Goal: Task Accomplishment & Management: Use online tool/utility

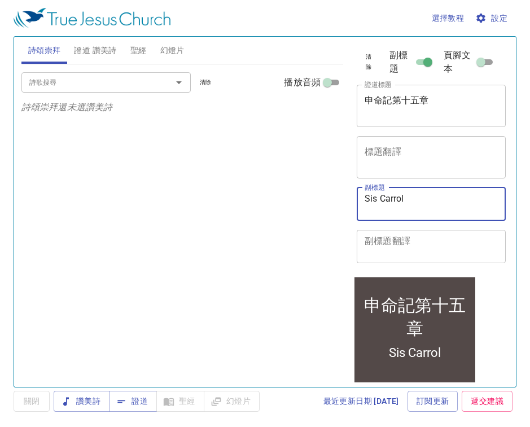
click at [407, 197] on textarea "Sis Carrol" at bounding box center [431, 203] width 133 height 21
type textarea "S"
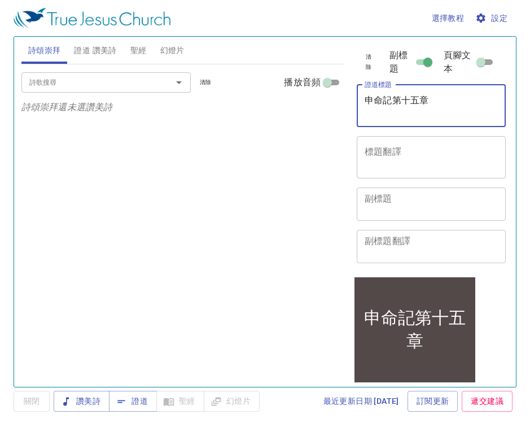
click at [442, 98] on textarea "申命記第十五章" at bounding box center [431, 105] width 133 height 21
type textarea "申"
paste textarea "申命記第二十二章"
type textarea "申命記第二十二章"
click at [491, 14] on span "設定" at bounding box center [492, 18] width 30 height 14
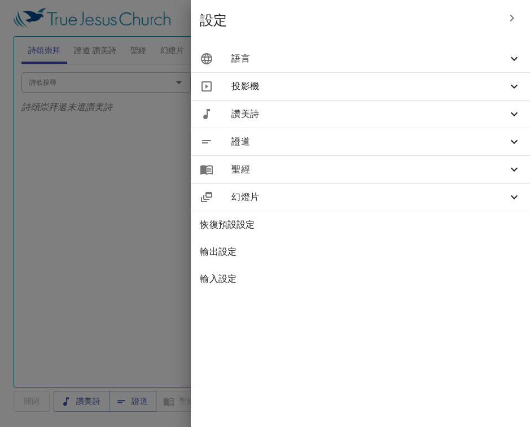
click at [515, 57] on icon at bounding box center [514, 59] width 14 height 14
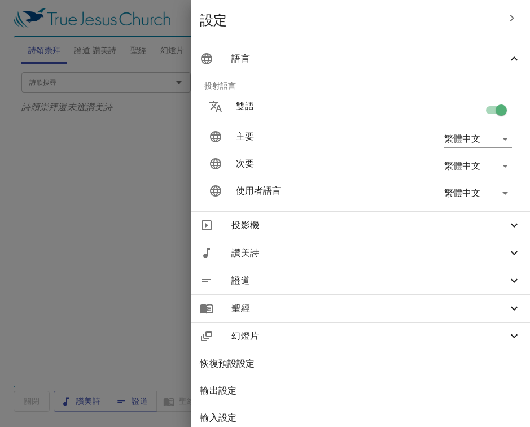
click at [504, 107] on input "checkbox" at bounding box center [501, 112] width 64 height 21
checkbox input "false"
click at [186, 53] on div at bounding box center [265, 213] width 530 height 427
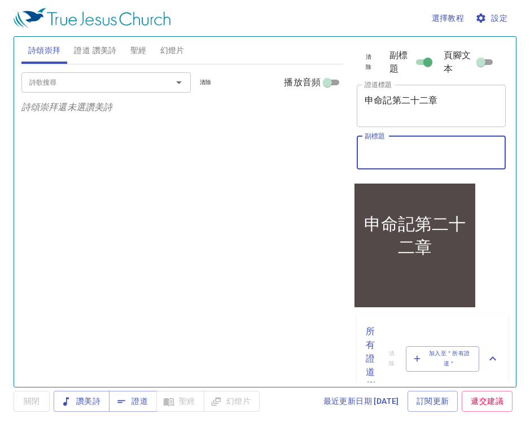
click at [390, 147] on textarea "副標題" at bounding box center [431, 152] width 133 height 21
click at [379, 149] on textarea "副標題" at bounding box center [431, 152] width 133 height 21
paste textarea "Sis. [GEOGRAPHIC_DATA]"
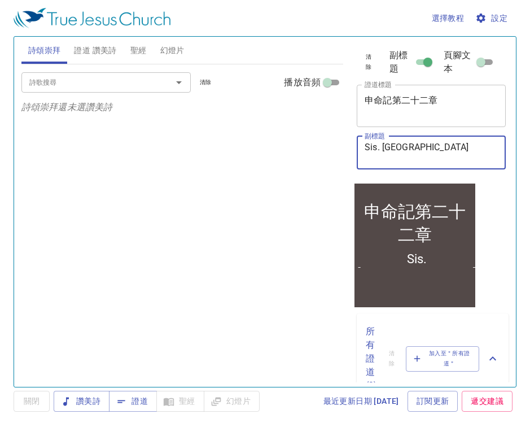
type textarea "Sis. [GEOGRAPHIC_DATA]"
click at [245, 318] on div "詩歌搜尋 詩歌搜尋 清除 播放音頻 詩頌崇拜還未選讚美詩" at bounding box center [182, 220] width 322 height 313
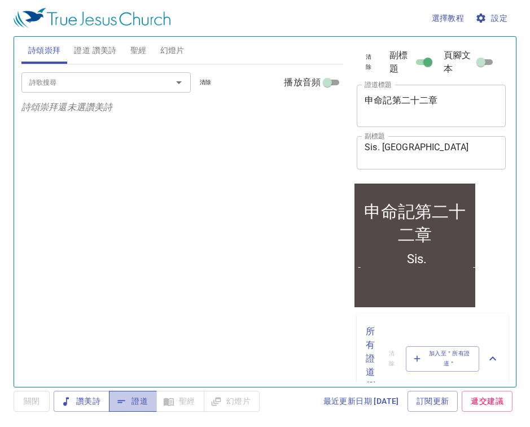
click at [146, 405] on span "證道" at bounding box center [133, 401] width 30 height 14
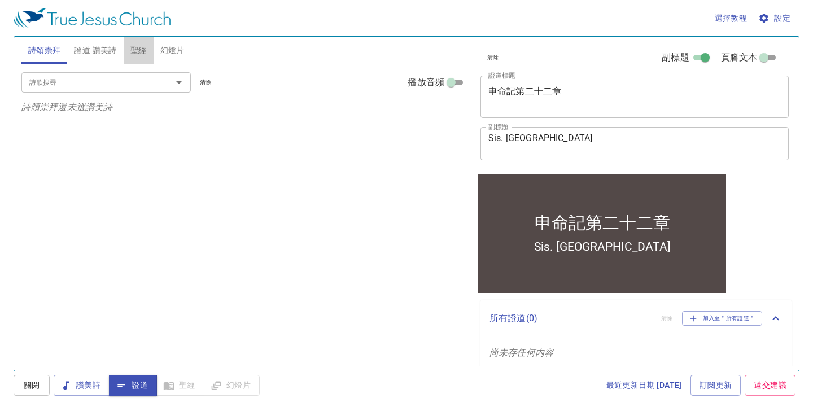
click at [141, 51] on span "聖經" at bounding box center [138, 50] width 16 height 14
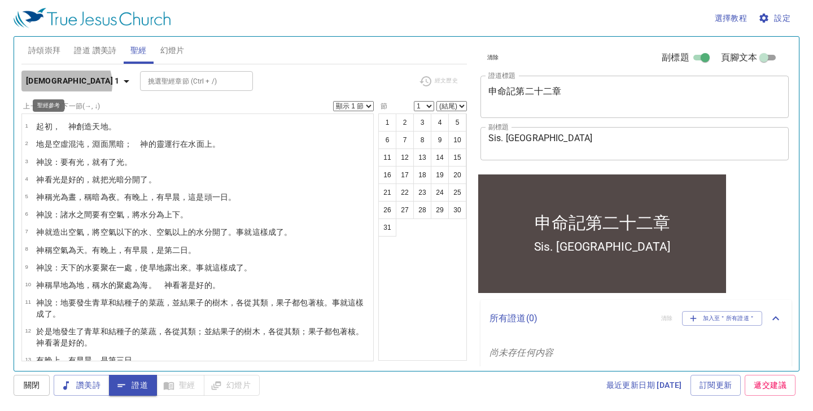
click at [120, 84] on icon "button" at bounding box center [127, 81] width 14 height 14
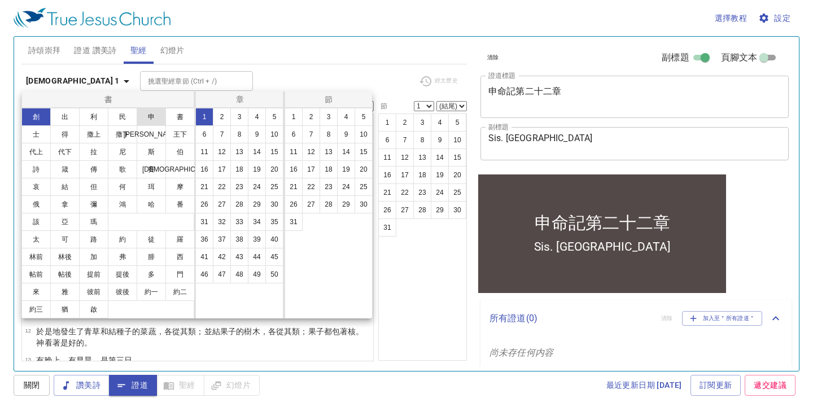
click at [150, 118] on button "申" at bounding box center [151, 117] width 29 height 18
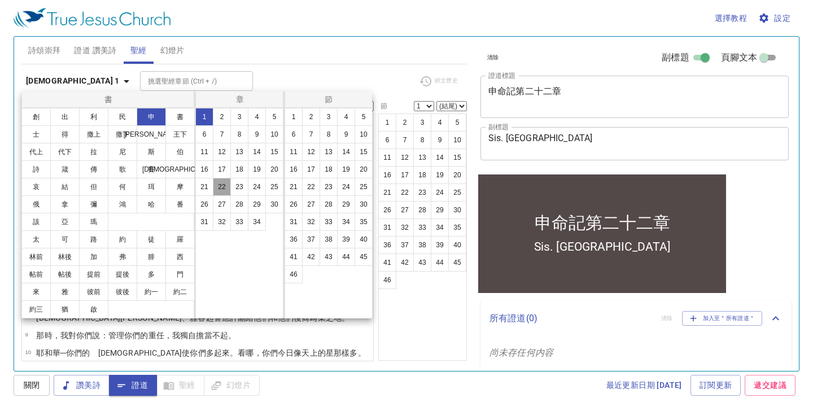
click at [226, 185] on button "22" at bounding box center [222, 187] width 18 height 18
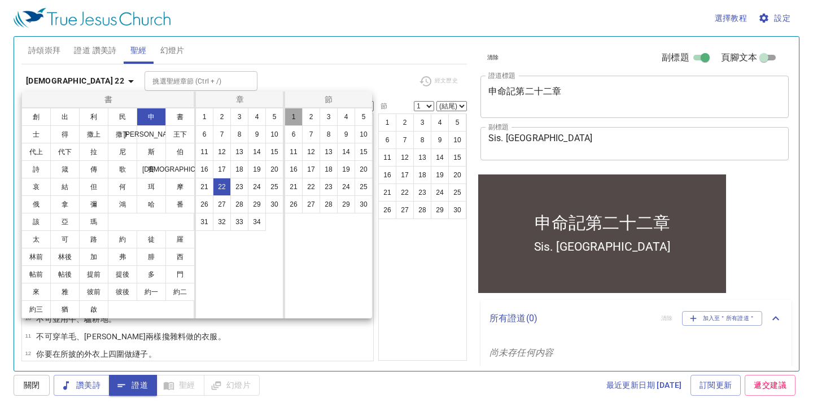
drag, startPoint x: 410, startPoint y: 0, endPoint x: 296, endPoint y: 114, distance: 160.8
click at [296, 114] on button "1" at bounding box center [293, 117] width 18 height 18
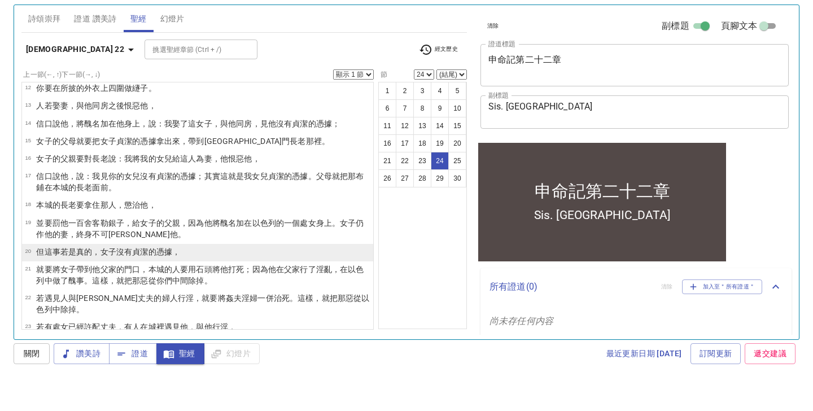
scroll to position [368, 0]
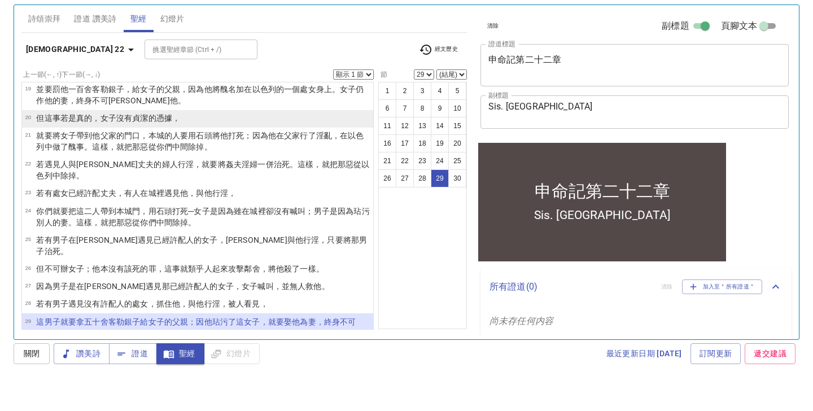
select select "30"
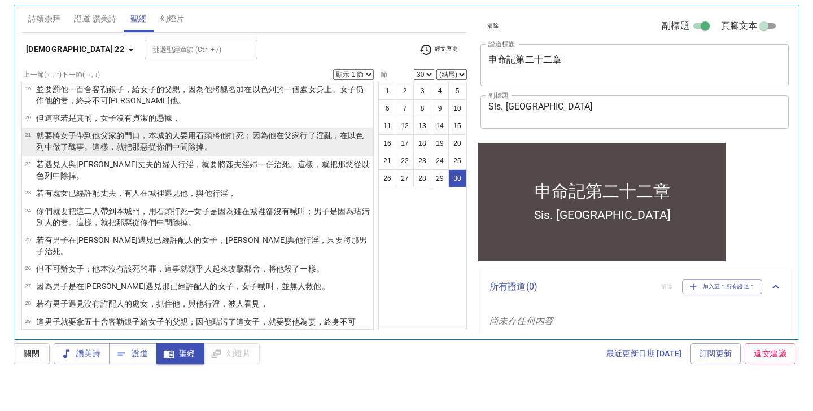
scroll to position [380, 0]
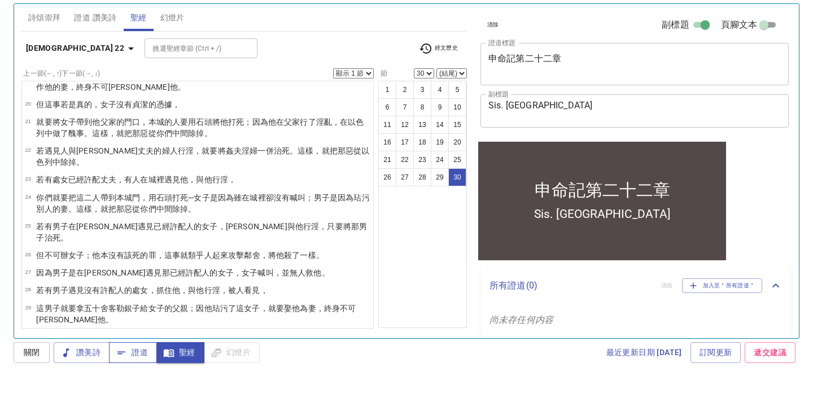
click at [139, 378] on span "證道" at bounding box center [133, 385] width 30 height 14
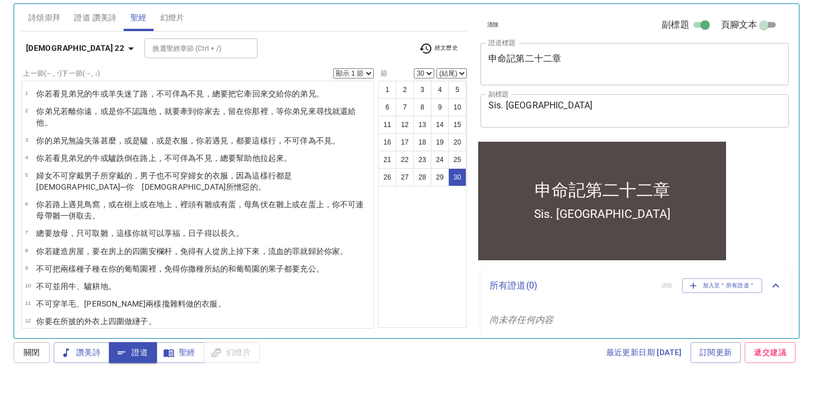
scroll to position [380, 0]
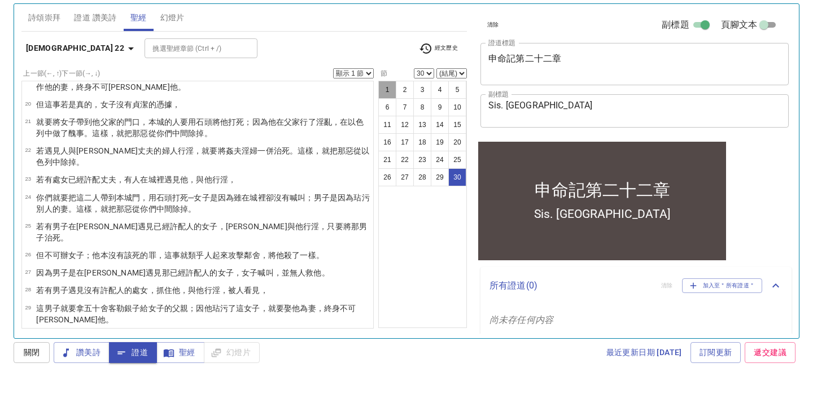
click at [382, 113] on button "1" at bounding box center [387, 122] width 18 height 18
select select "1"
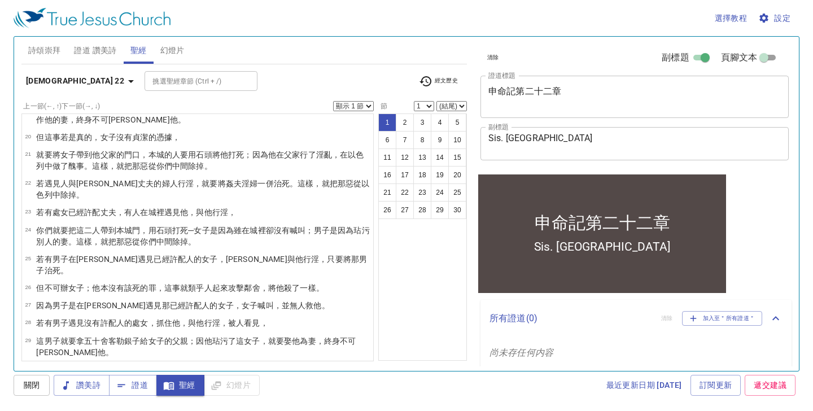
scroll to position [0, 0]
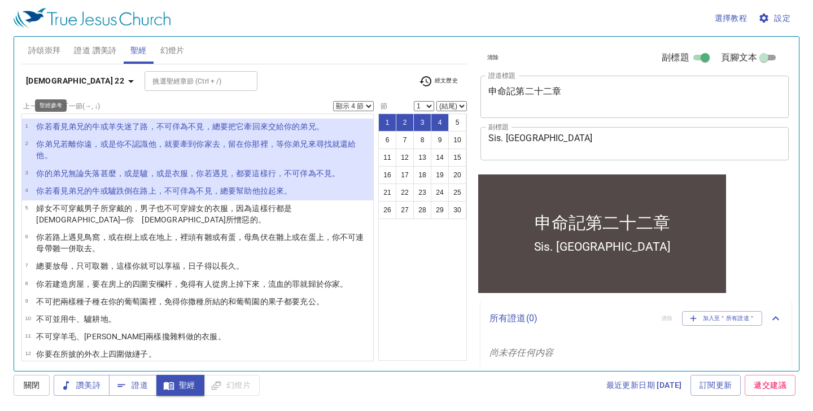
click at [124, 81] on icon "button" at bounding box center [131, 81] width 14 height 14
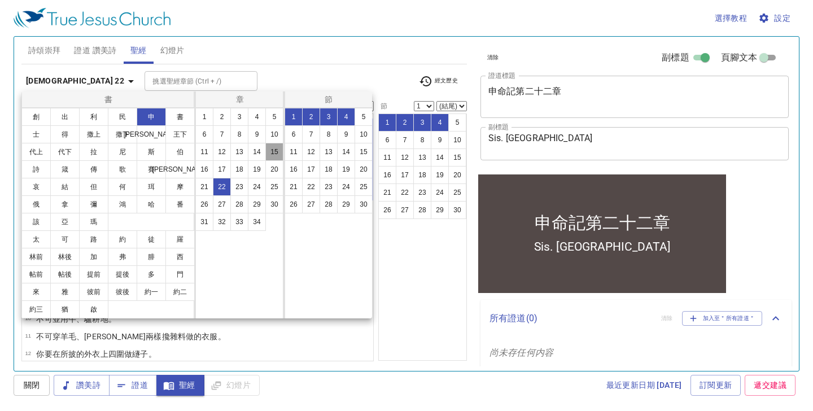
click at [275, 154] on button "15" at bounding box center [274, 152] width 18 height 18
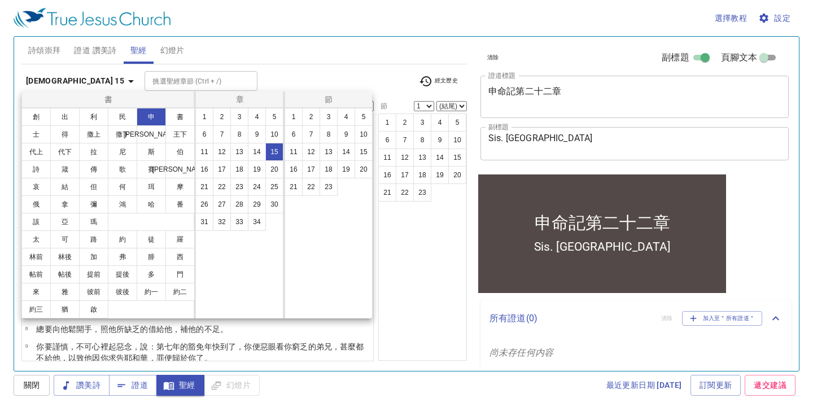
select select "1"
click at [317, 134] on button "7" at bounding box center [311, 134] width 18 height 18
select select "7"
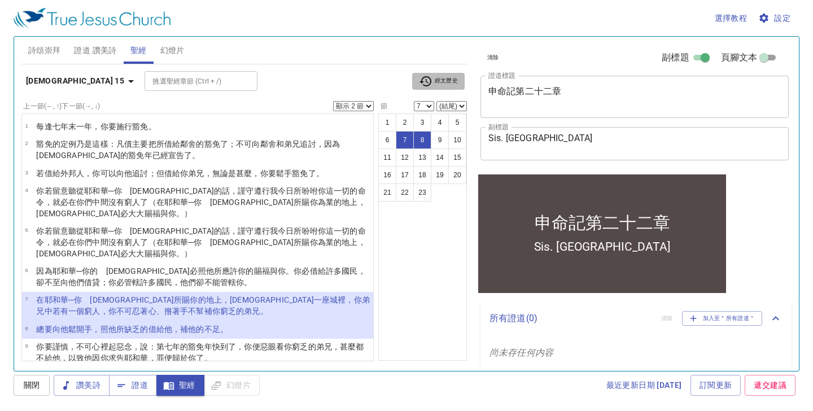
click at [447, 82] on span "經文歷史" at bounding box center [438, 81] width 39 height 14
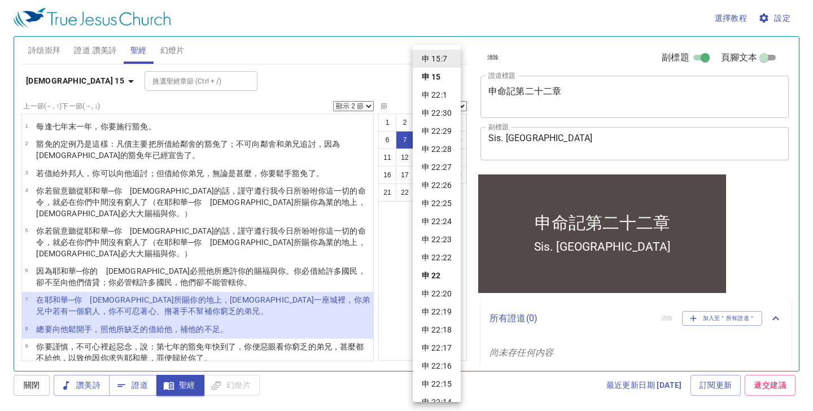
click at [71, 82] on div at bounding box center [406, 205] width 813 height 411
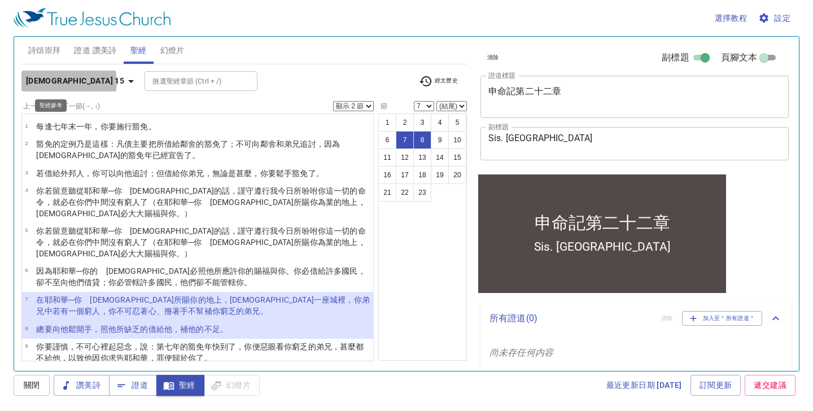
click at [128, 82] on icon "button" at bounding box center [131, 81] width 6 height 3
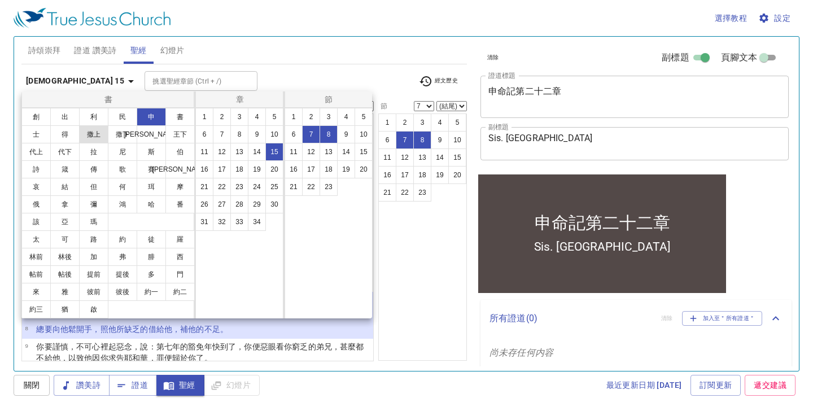
click at [93, 137] on button "撒上" at bounding box center [93, 134] width 29 height 18
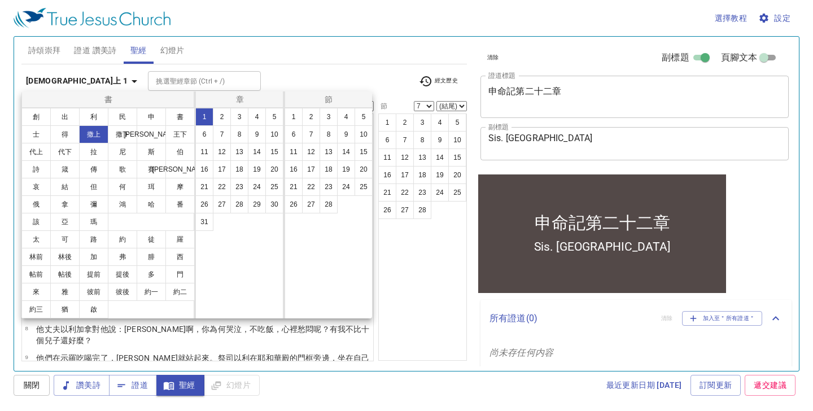
select select "1"
click at [277, 186] on button "25" at bounding box center [274, 187] width 18 height 18
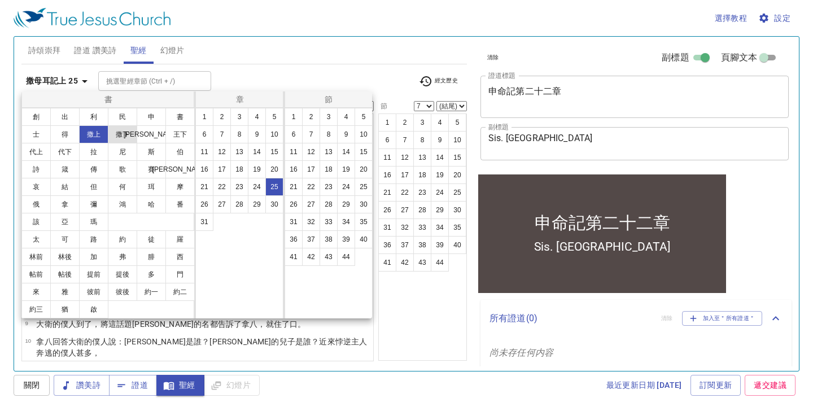
click at [126, 137] on button "撒下" at bounding box center [122, 134] width 29 height 18
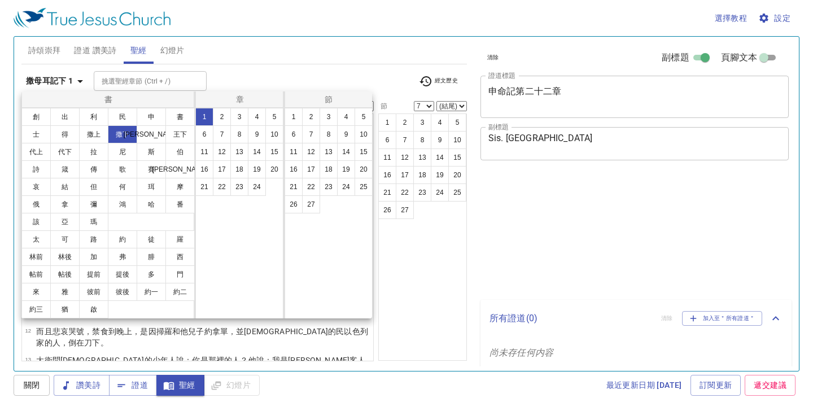
select select "7"
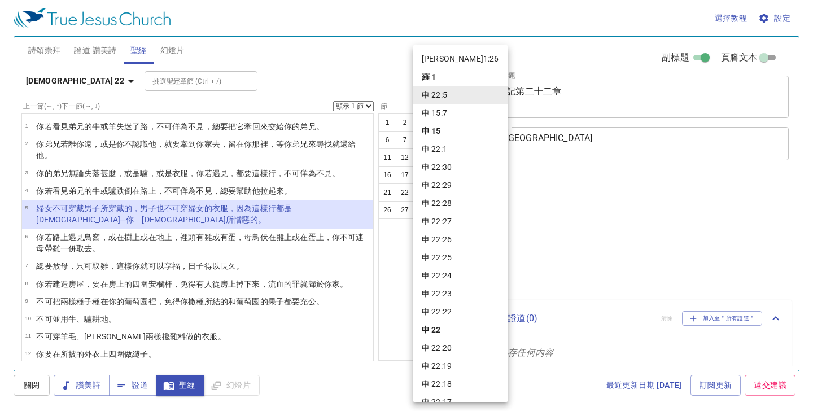
select select "5"
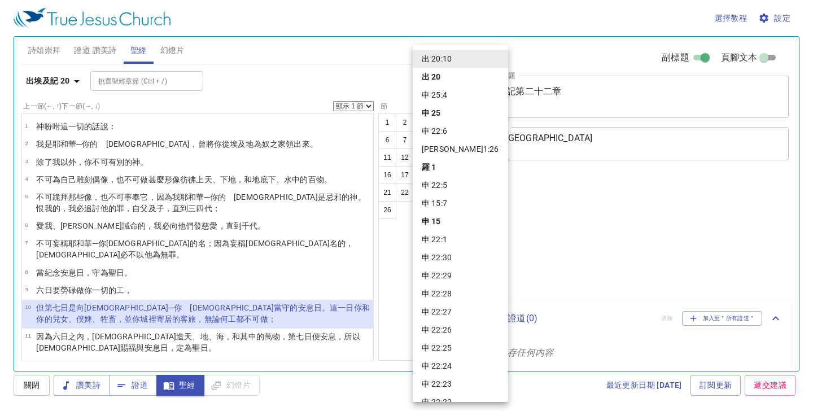
select select "10"
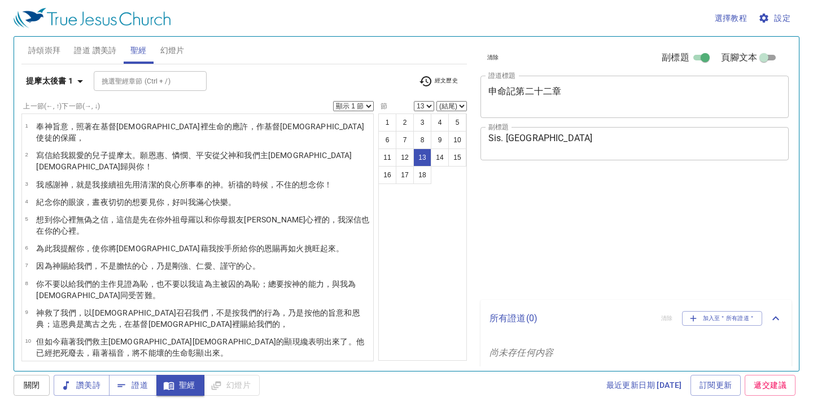
select select "13"
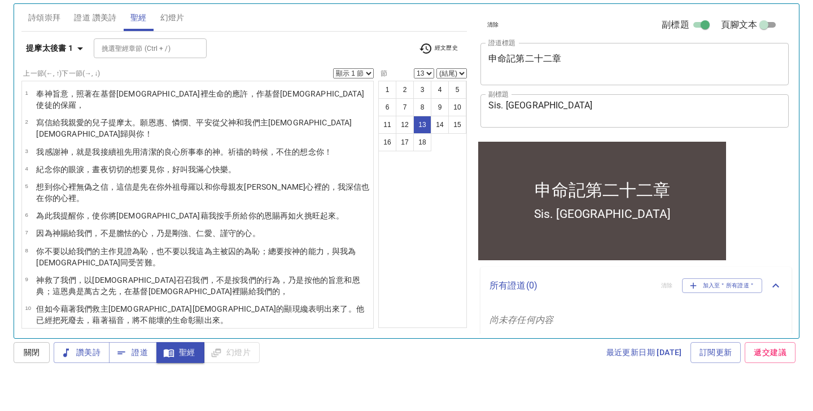
scroll to position [135, 0]
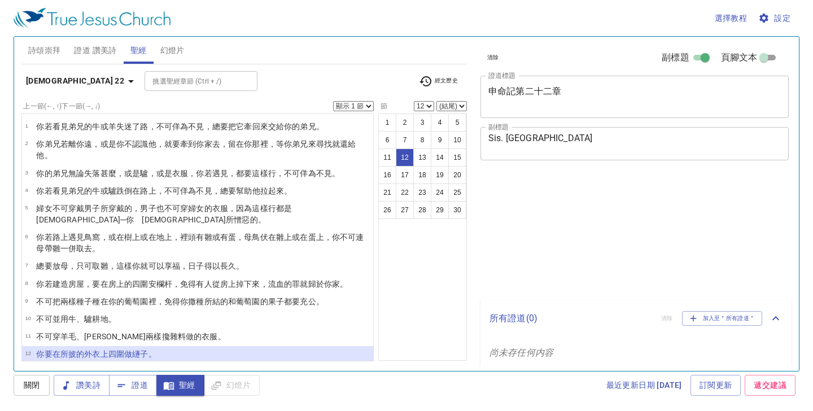
select select "12"
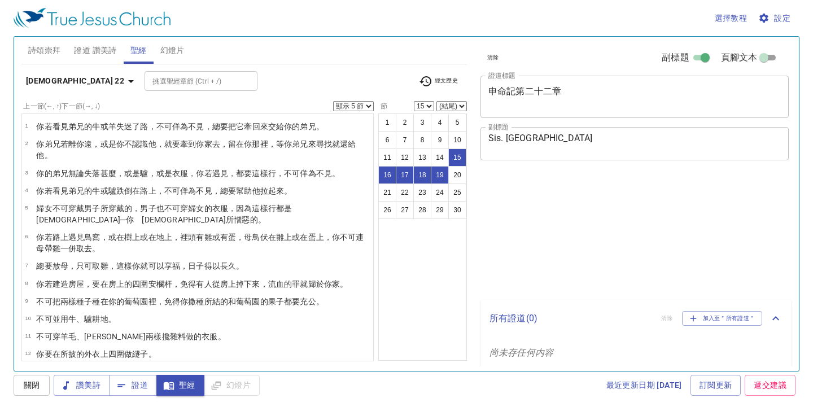
select select "5"
select select "15"
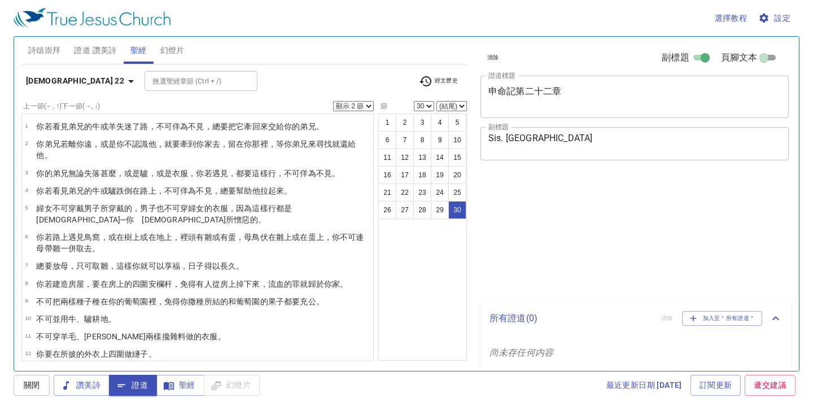
select select "2"
select select "30"
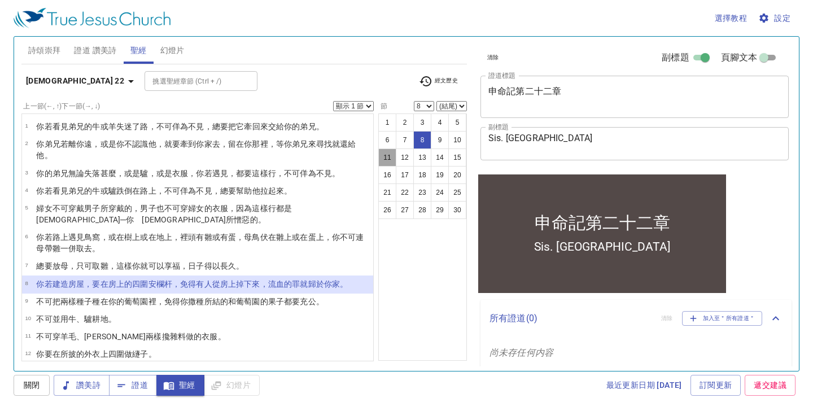
click at [390, 160] on button "11" at bounding box center [387, 157] width 18 height 18
select select "11"
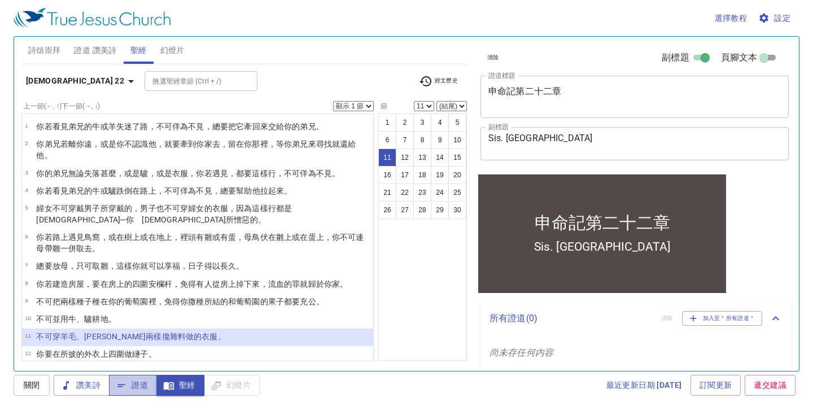
click at [146, 384] on span "證道" at bounding box center [133, 385] width 30 height 14
click at [179, 51] on span "幻燈片" at bounding box center [172, 50] width 24 height 14
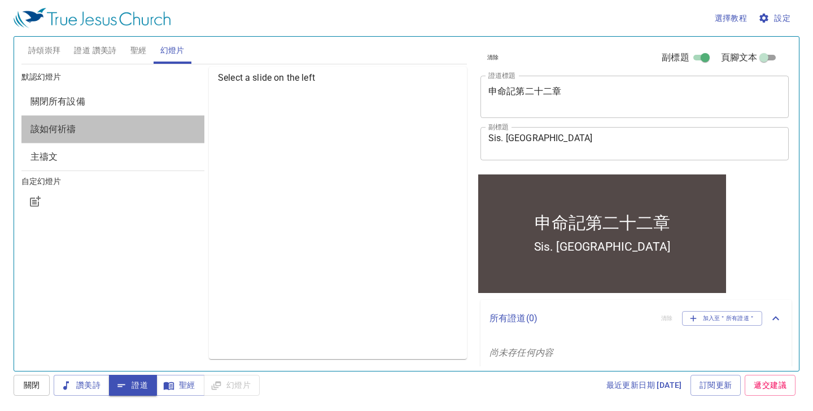
click at [133, 126] on span "該如何祈禱" at bounding box center [112, 129] width 165 height 14
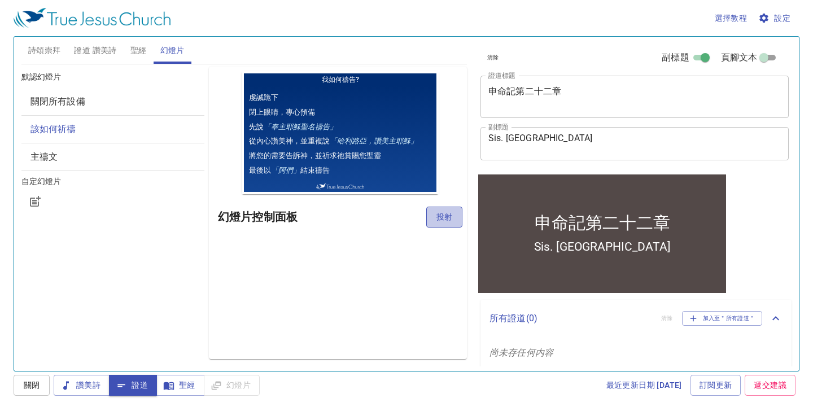
click at [443, 221] on span "投射" at bounding box center [444, 217] width 18 height 14
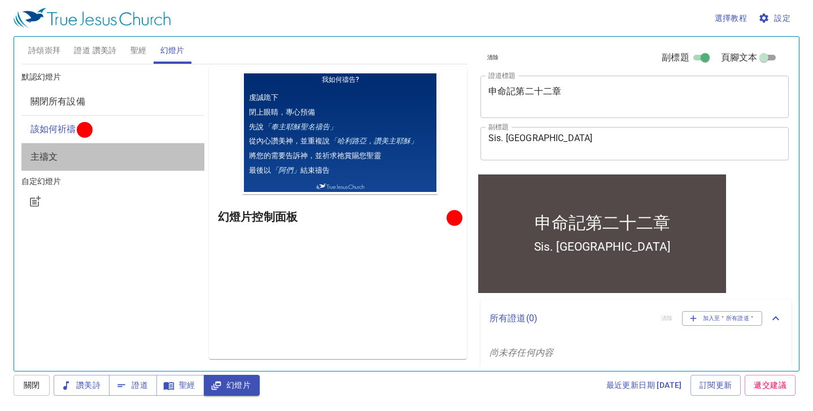
click at [70, 157] on span "主禱文" at bounding box center [112, 157] width 165 height 14
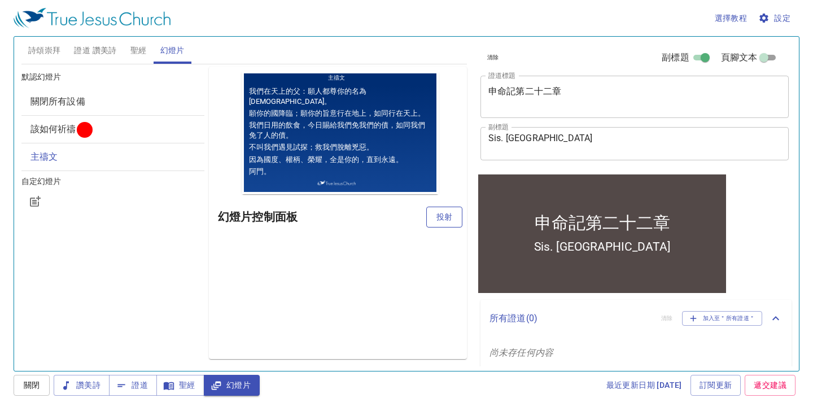
click at [450, 216] on span "投射" at bounding box center [444, 217] width 18 height 14
